Goal: Find specific page/section: Find specific page/section

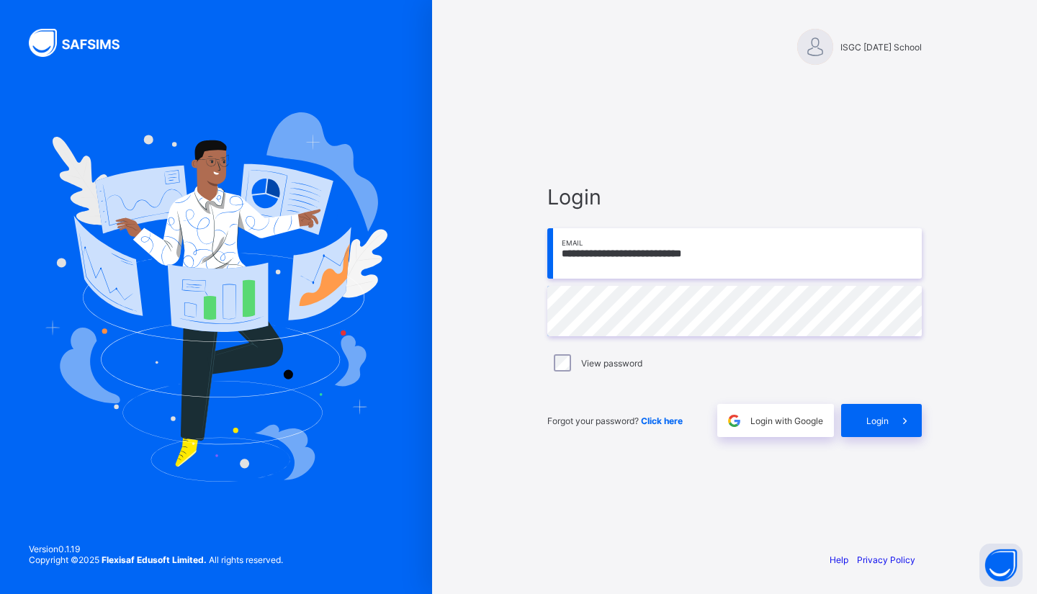
click at [887, 421] on span "Login" at bounding box center [877, 420] width 22 height 11
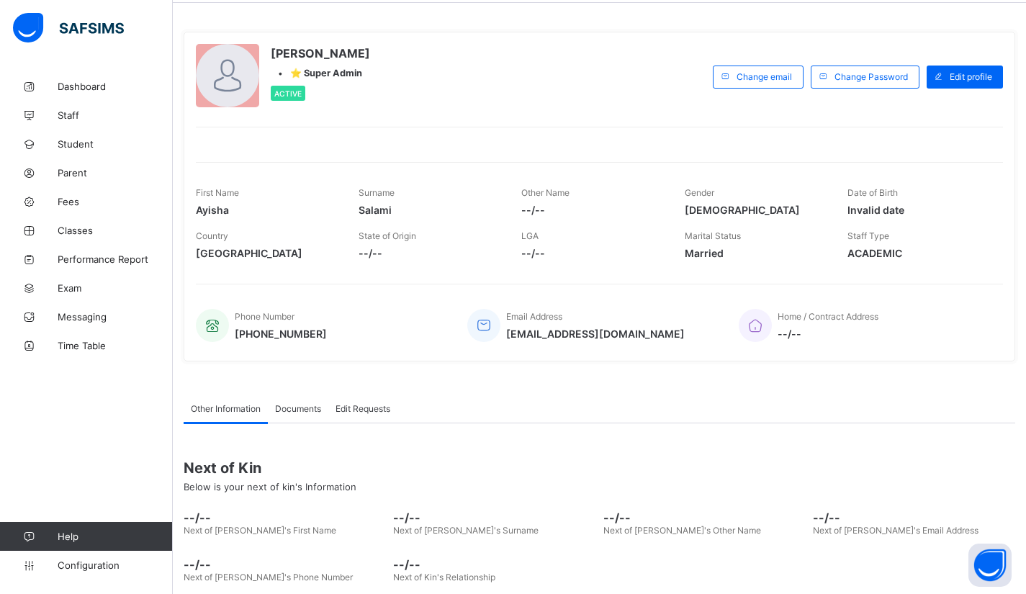
scroll to position [72, 0]
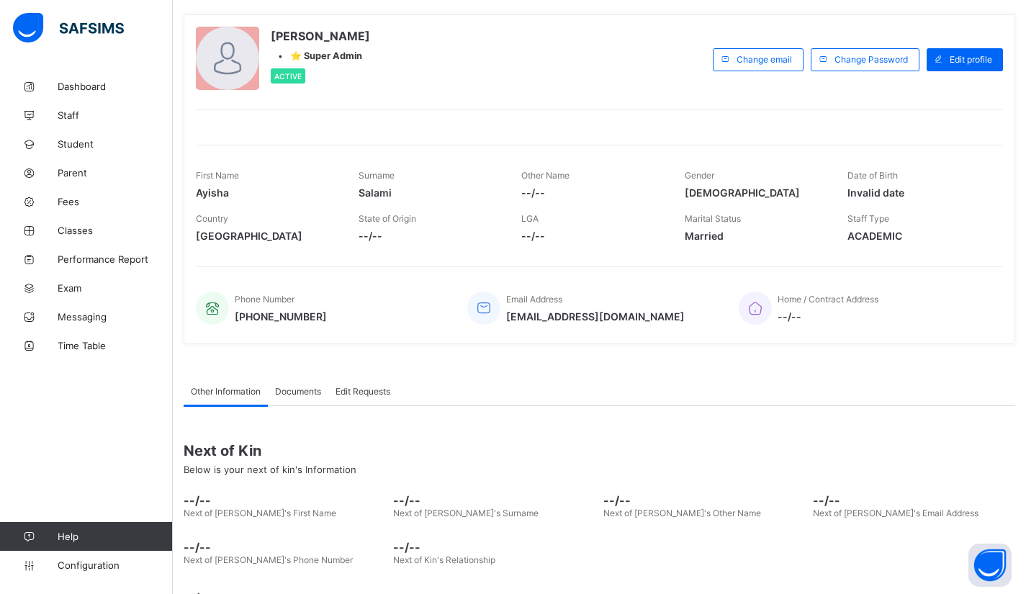
click at [84, 348] on span "Time Table" at bounding box center [115, 346] width 115 height 12
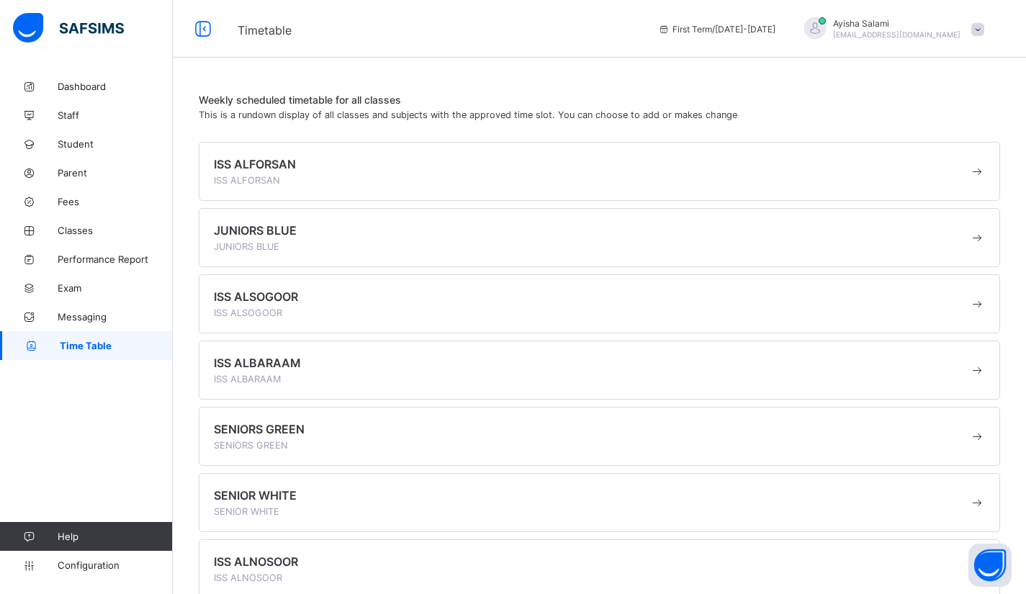
click at [985, 168] on span at bounding box center [977, 171] width 16 height 14
